Goal: Information Seeking & Learning: Check status

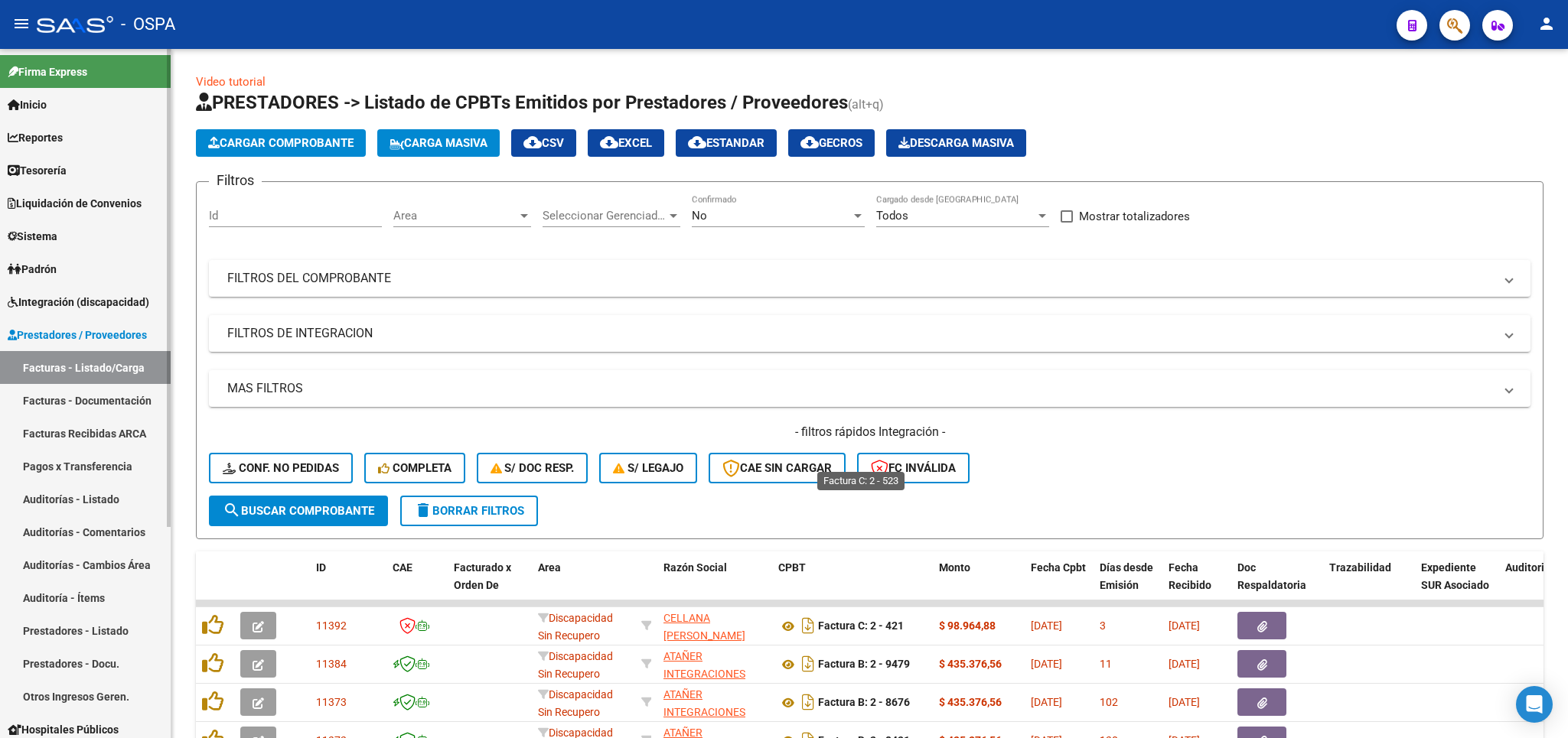
scroll to position [358, 0]
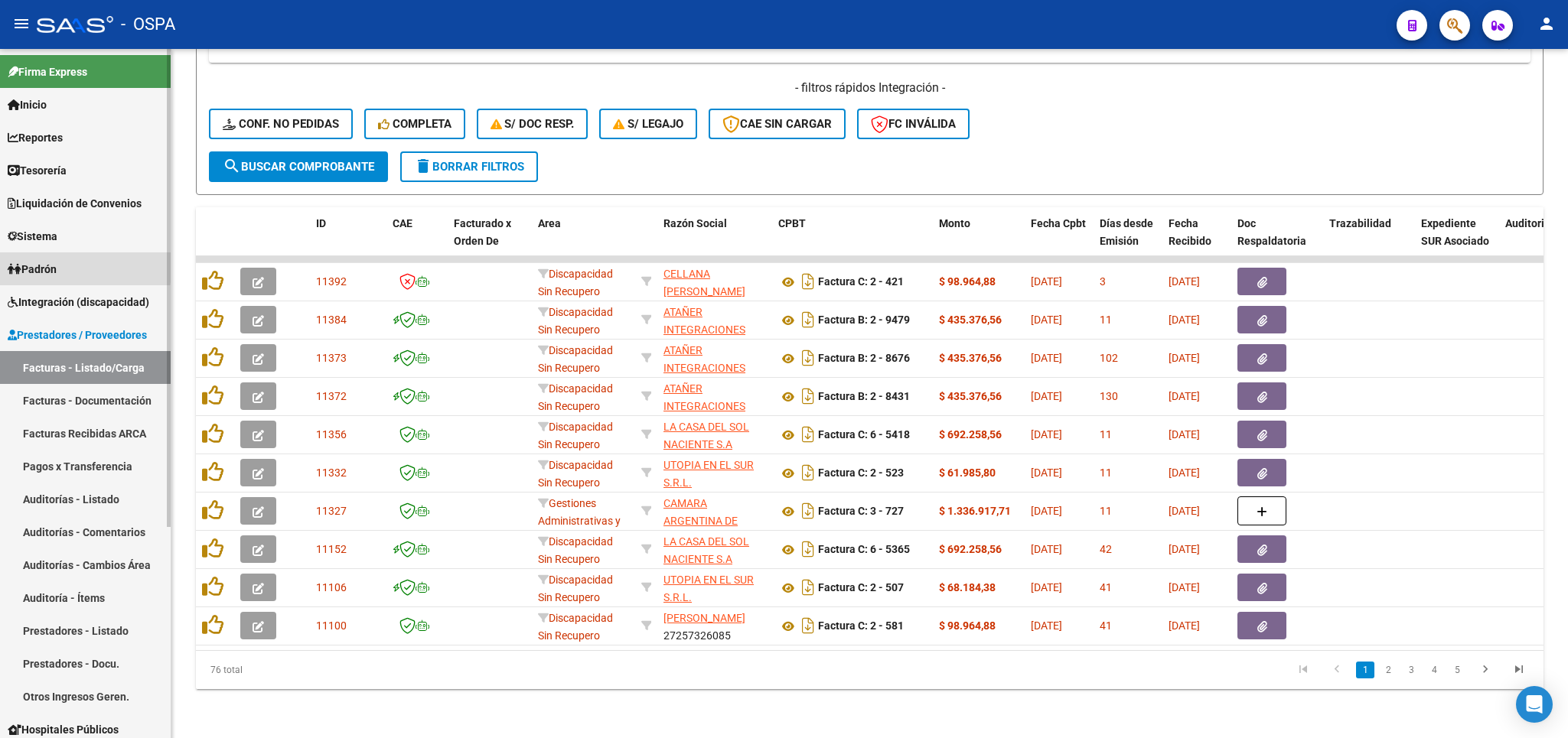
click at [73, 265] on link "Padrón" at bounding box center [86, 269] width 171 height 33
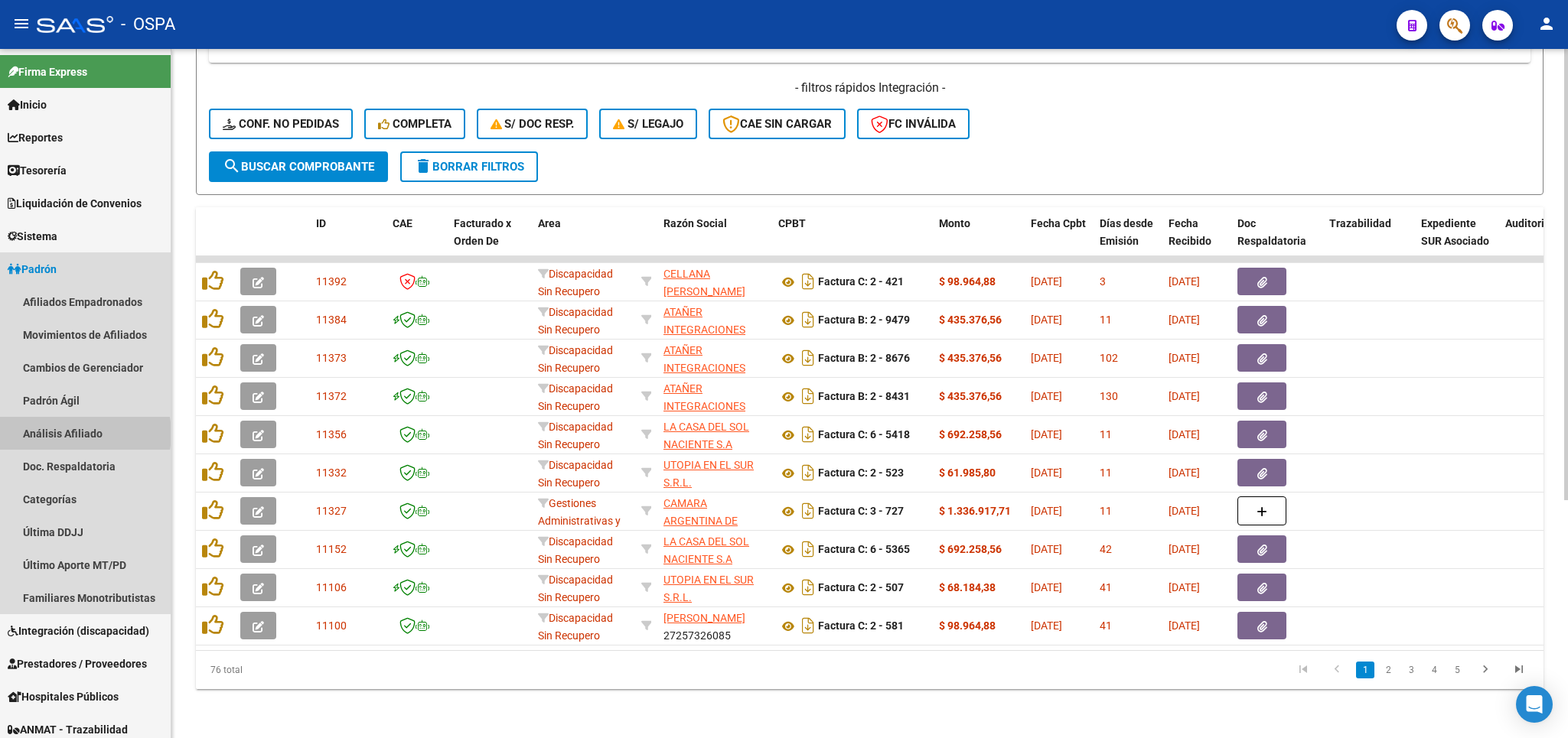
drag, startPoint x: 73, startPoint y: 434, endPoint x: 179, endPoint y: 404, distance: 110.2
click at [75, 434] on link "Análisis Afiliado" at bounding box center [86, 433] width 171 height 33
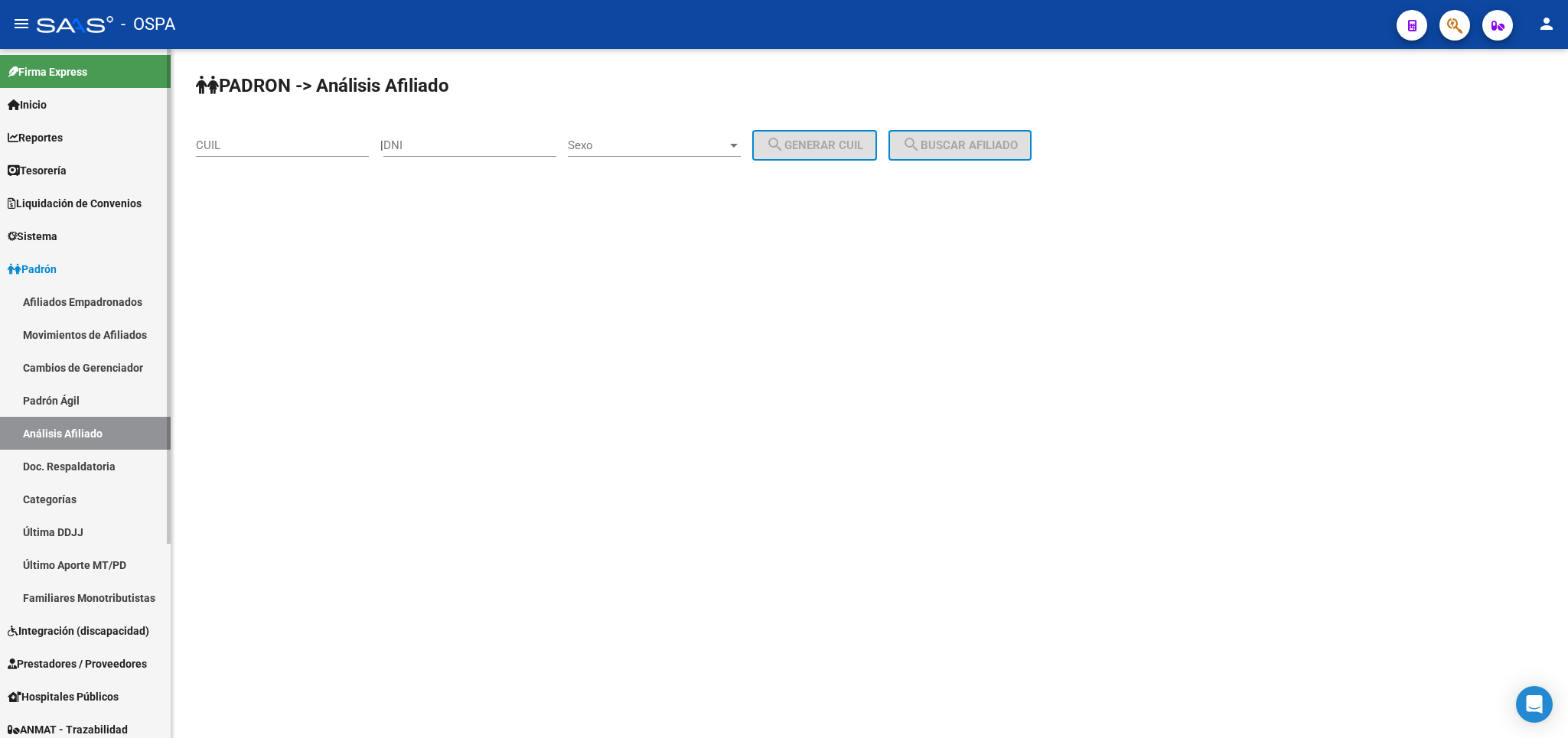
click at [60, 394] on link "Padrón Ágil" at bounding box center [86, 400] width 171 height 33
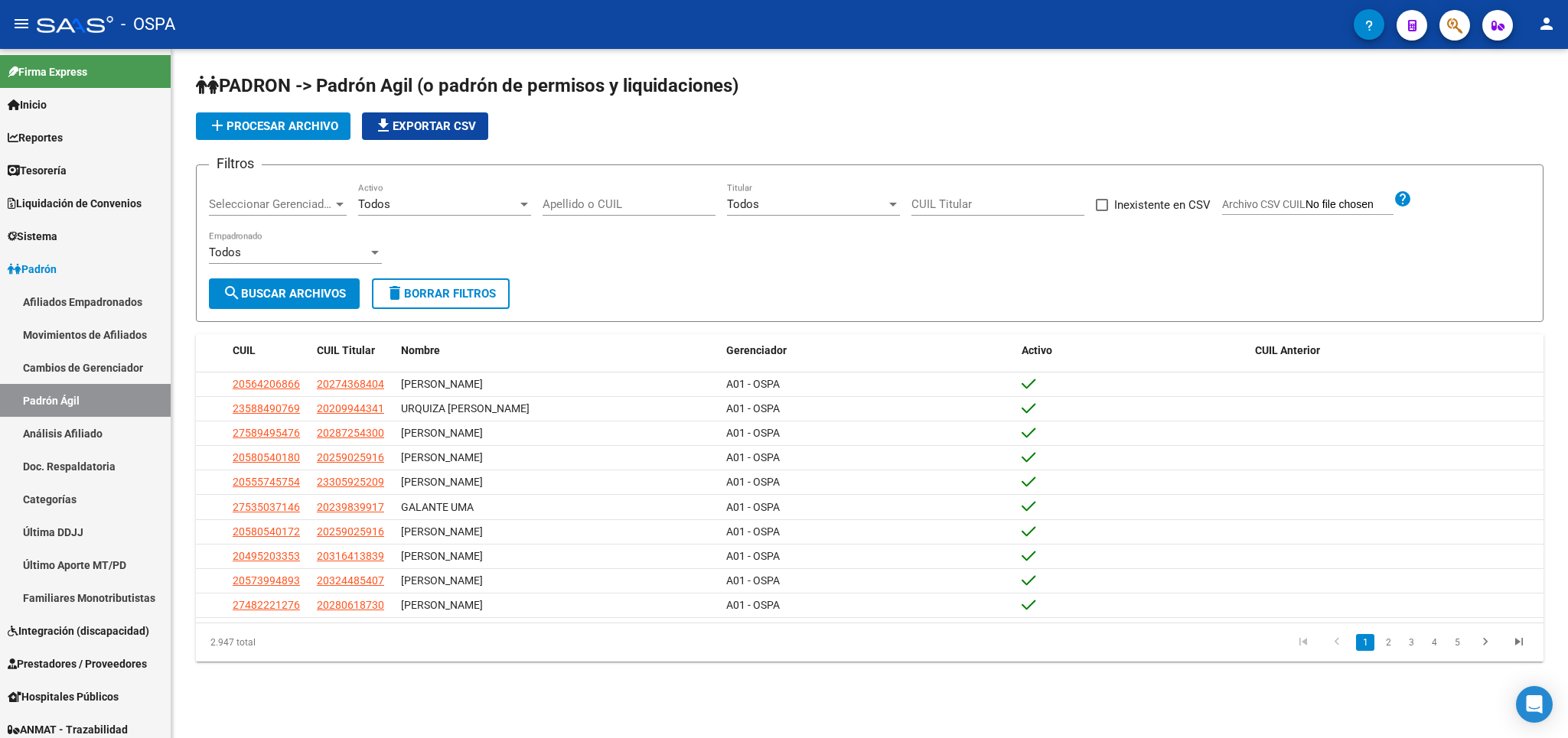
click at [631, 199] on input "Apellido o CUIL" at bounding box center [629, 204] width 173 height 13
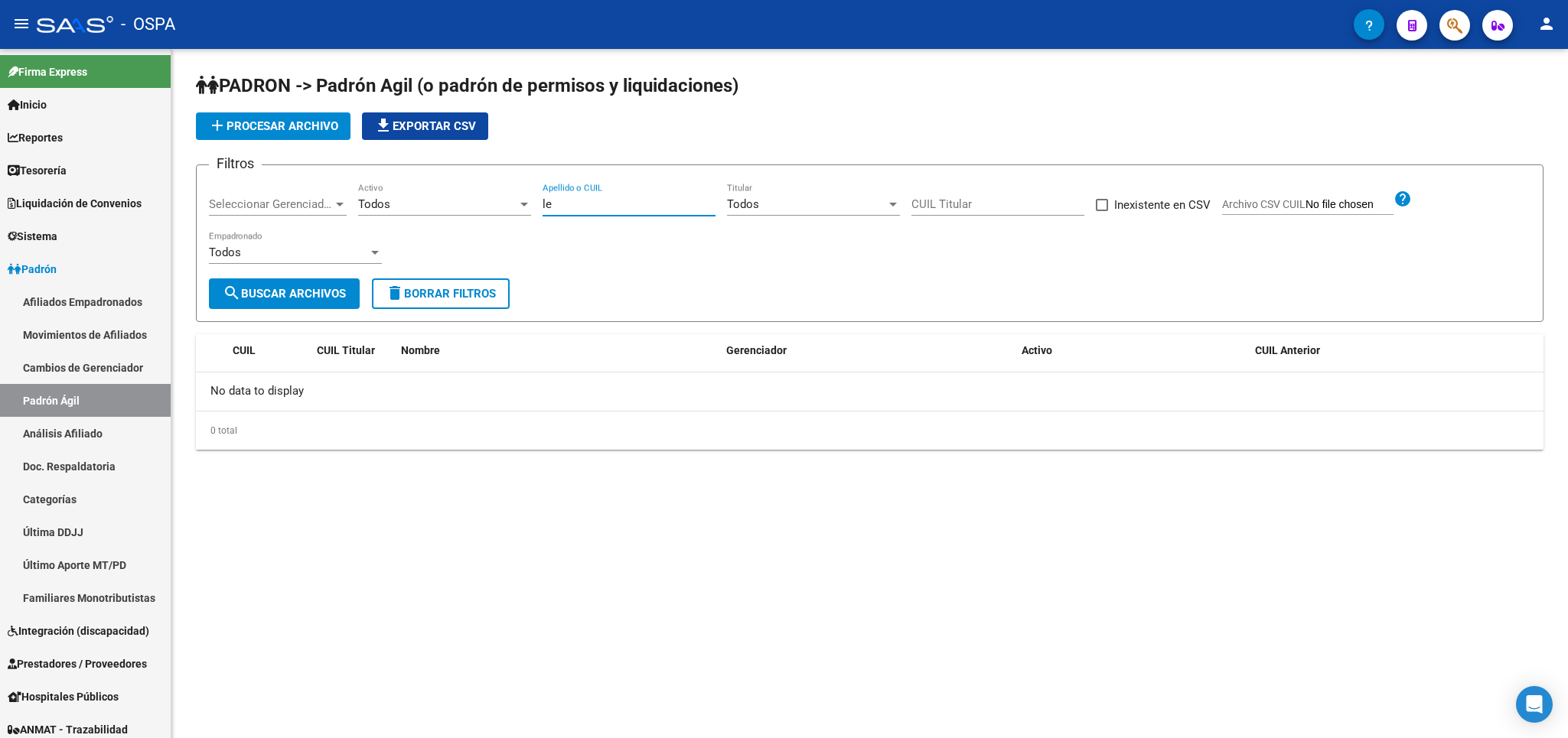
type input "l"
type input "27411910453"
click at [277, 293] on span "search Buscar Archivos" at bounding box center [284, 293] width 124 height 13
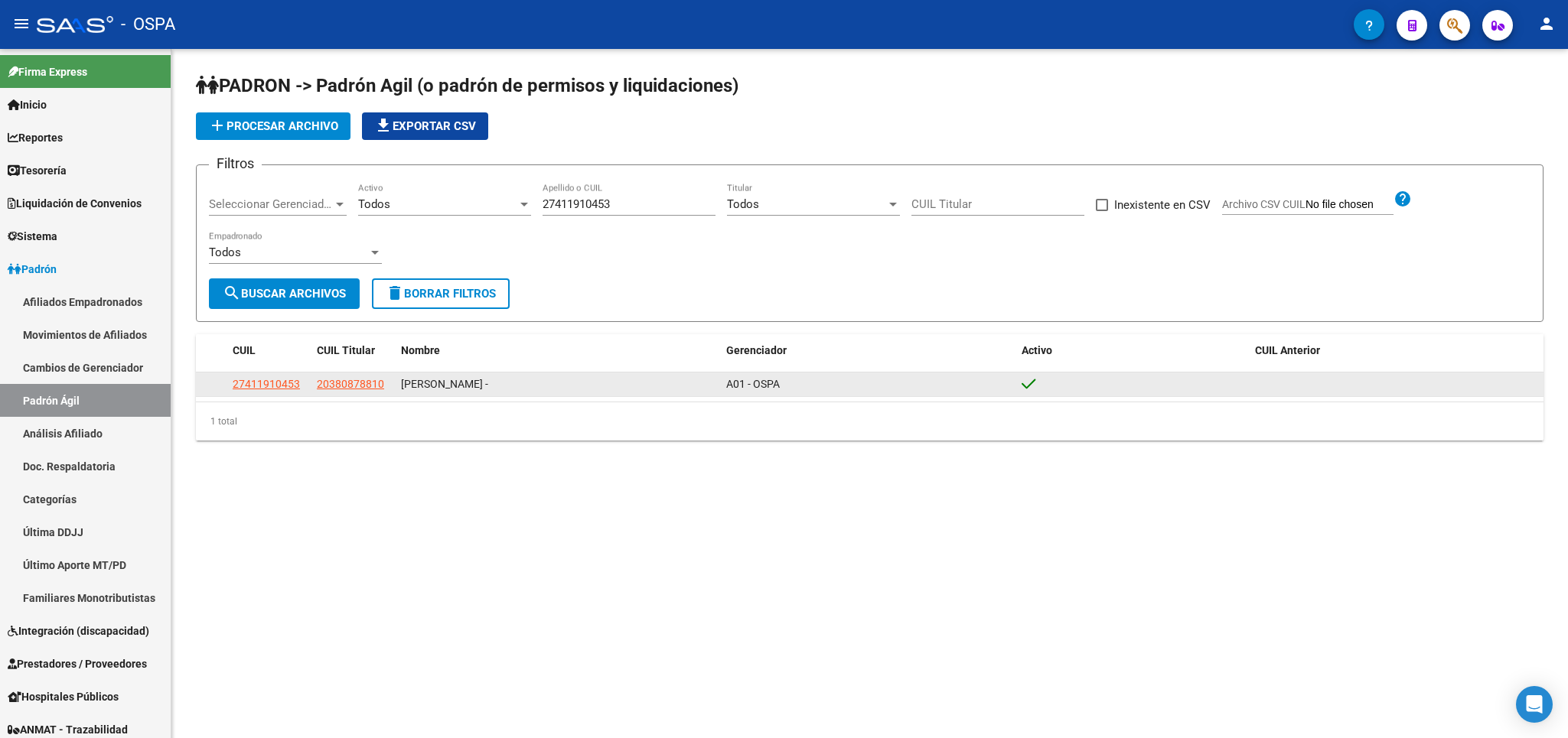
click at [271, 391] on app-link-go-to "27411910453" at bounding box center [266, 384] width 67 height 18
